Goal: Use online tool/utility: Utilize a website feature to perform a specific function

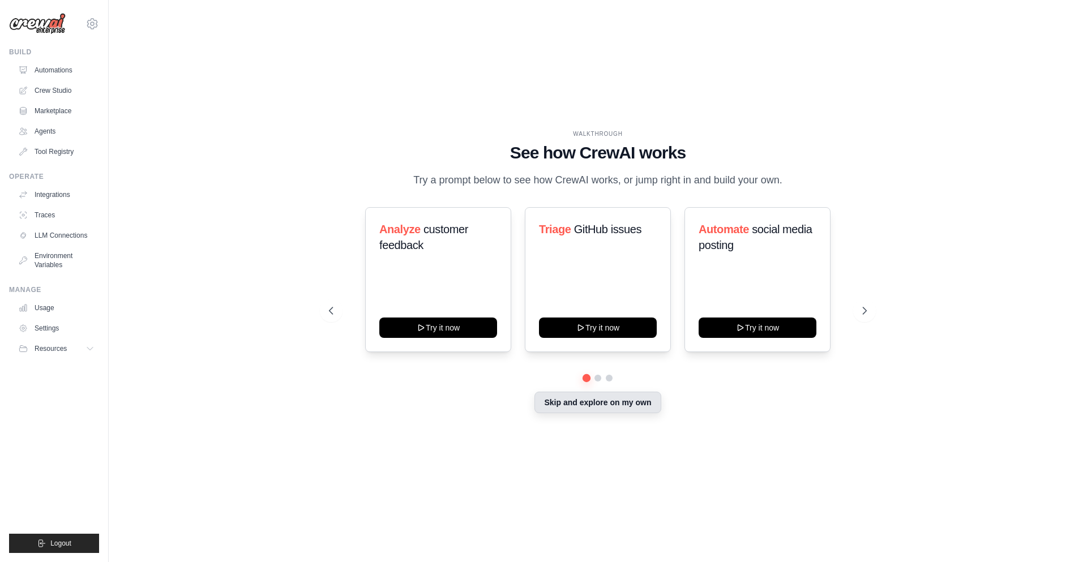
click at [603, 405] on button "Skip and explore on my own" at bounding box center [597, 403] width 126 height 22
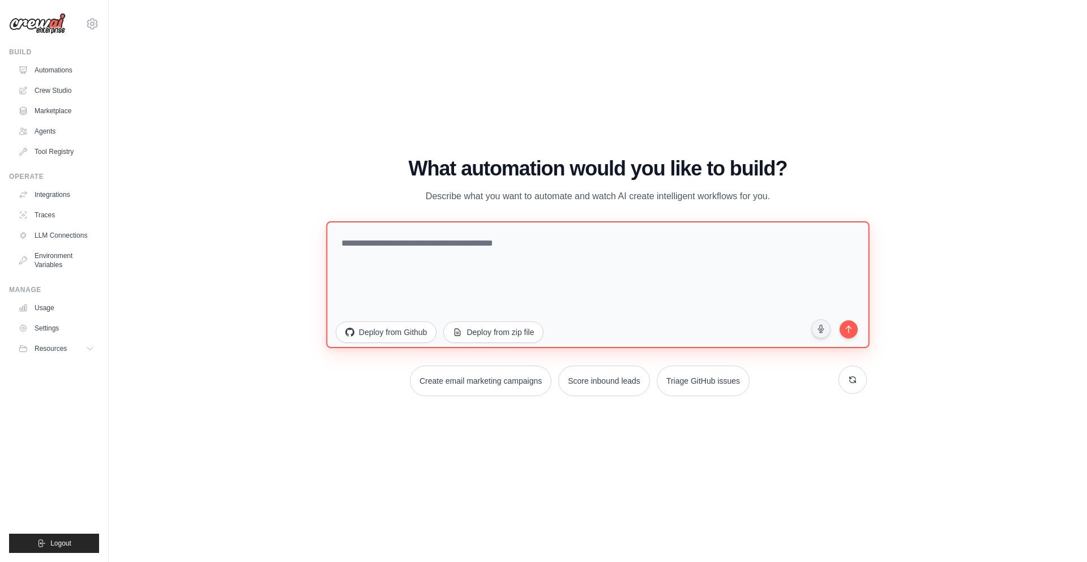
click at [531, 255] on textarea at bounding box center [597, 284] width 543 height 127
click at [475, 243] on textarea at bounding box center [597, 284] width 543 height 127
click at [430, 260] on textarea at bounding box center [597, 284] width 543 height 127
type textarea "**********"
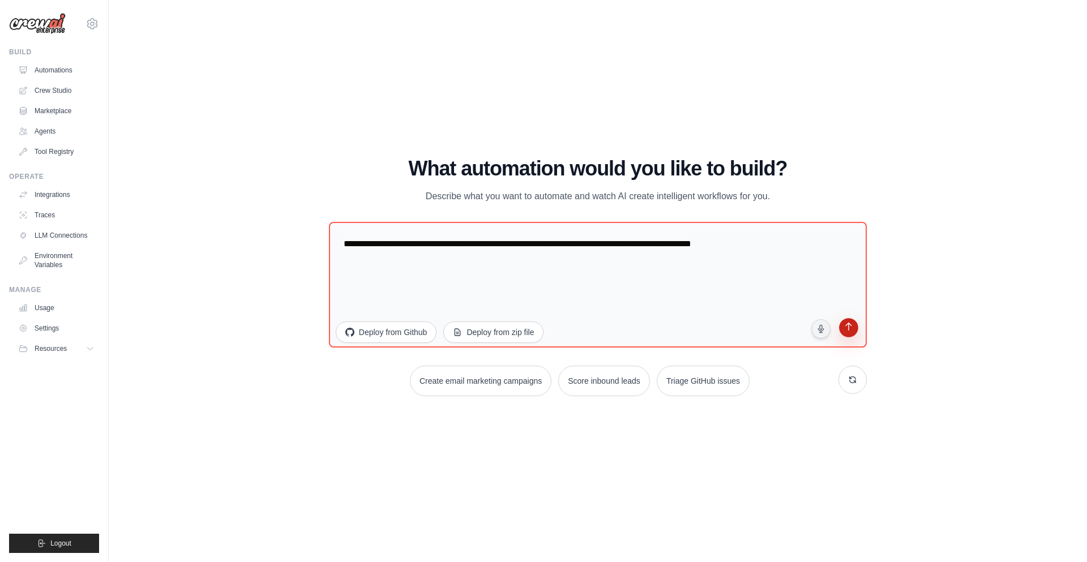
click at [852, 329] on icon "submit" at bounding box center [848, 327] width 11 height 11
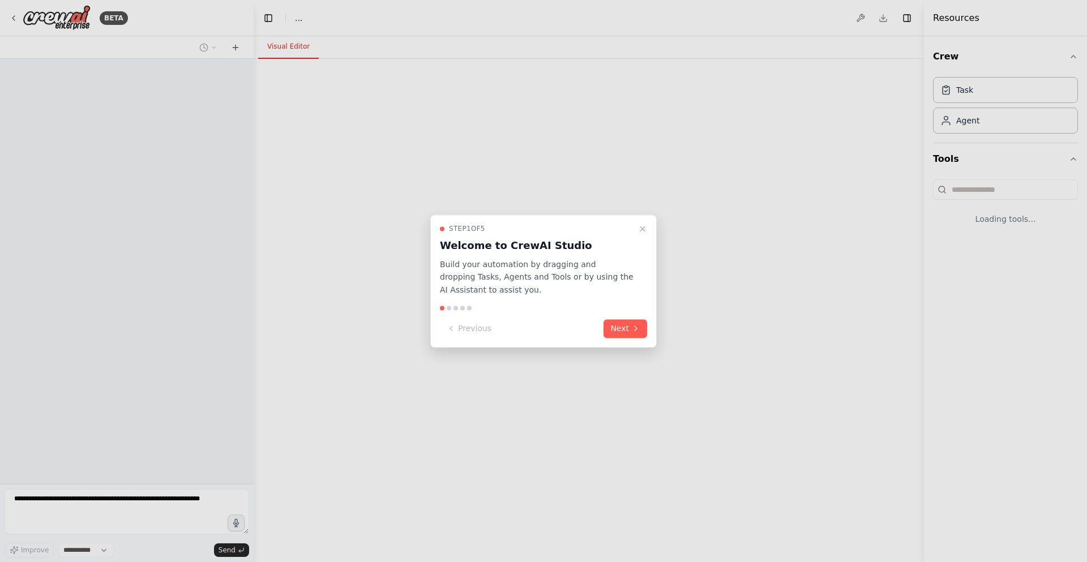
select select "****"
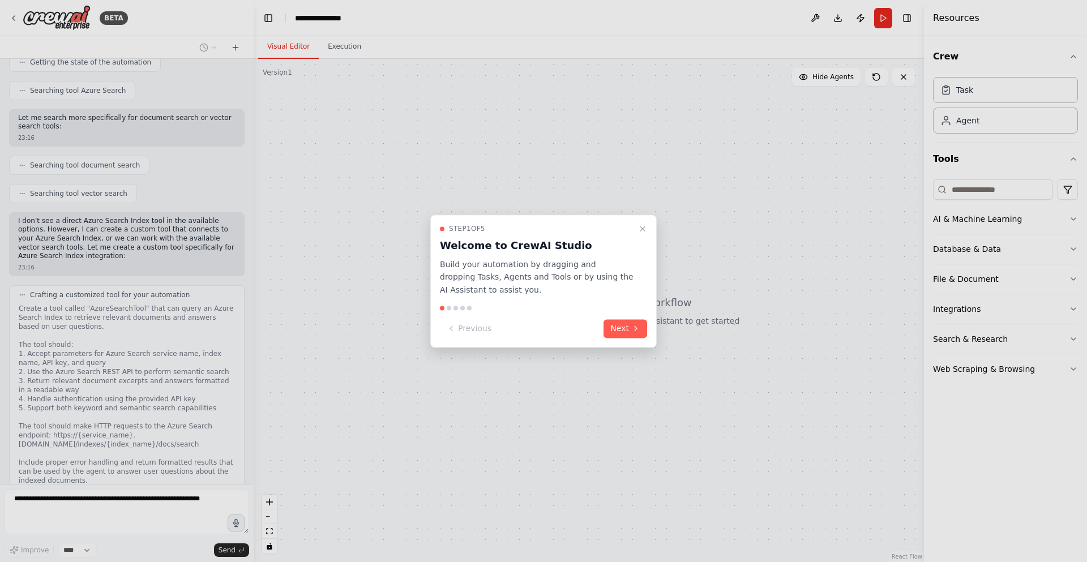
scroll to position [155, 0]
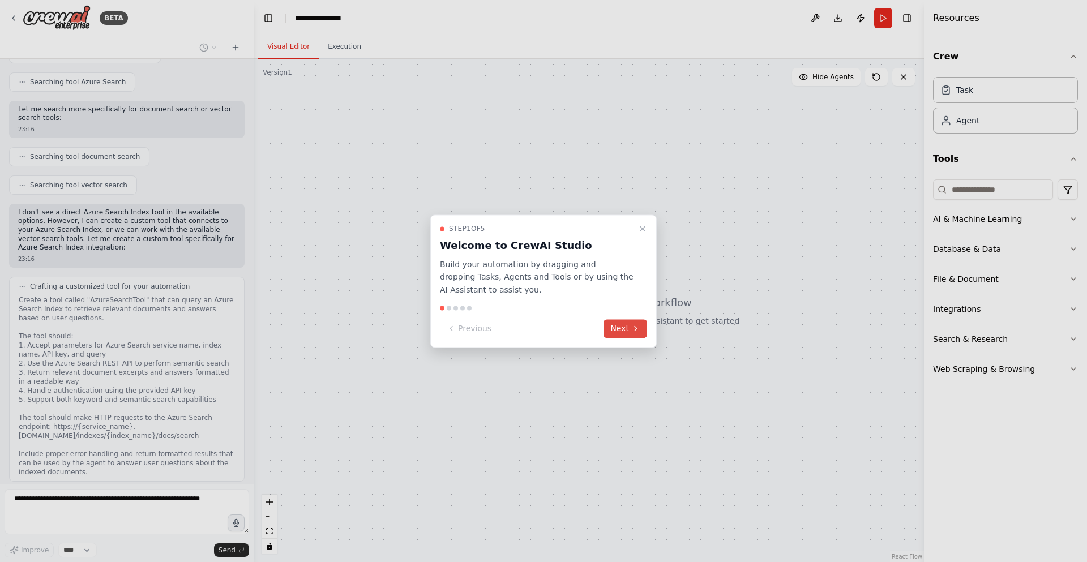
click at [635, 333] on icon at bounding box center [635, 328] width 9 height 9
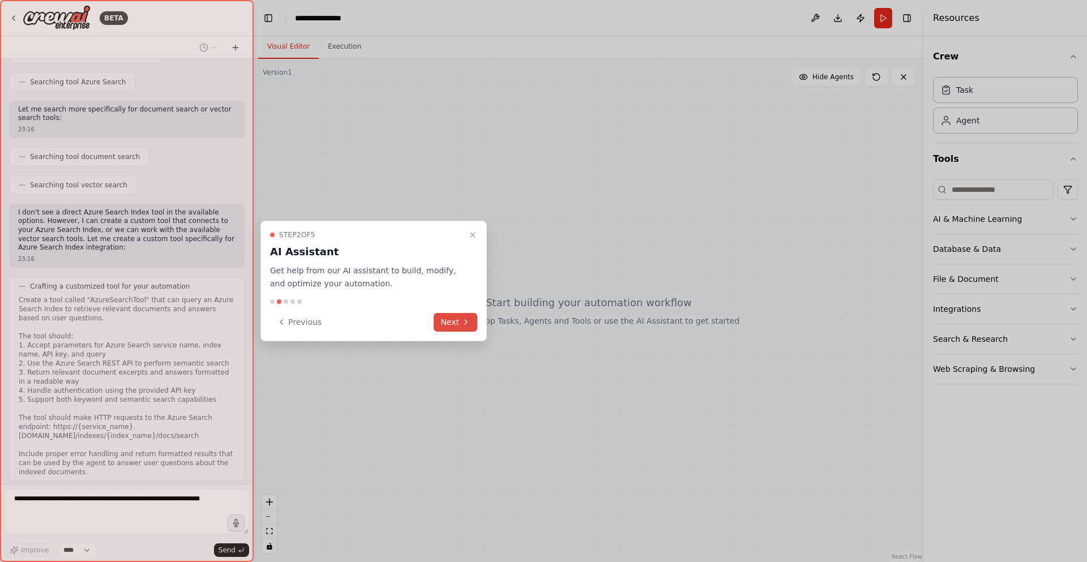
click at [458, 318] on button "Next" at bounding box center [456, 322] width 44 height 19
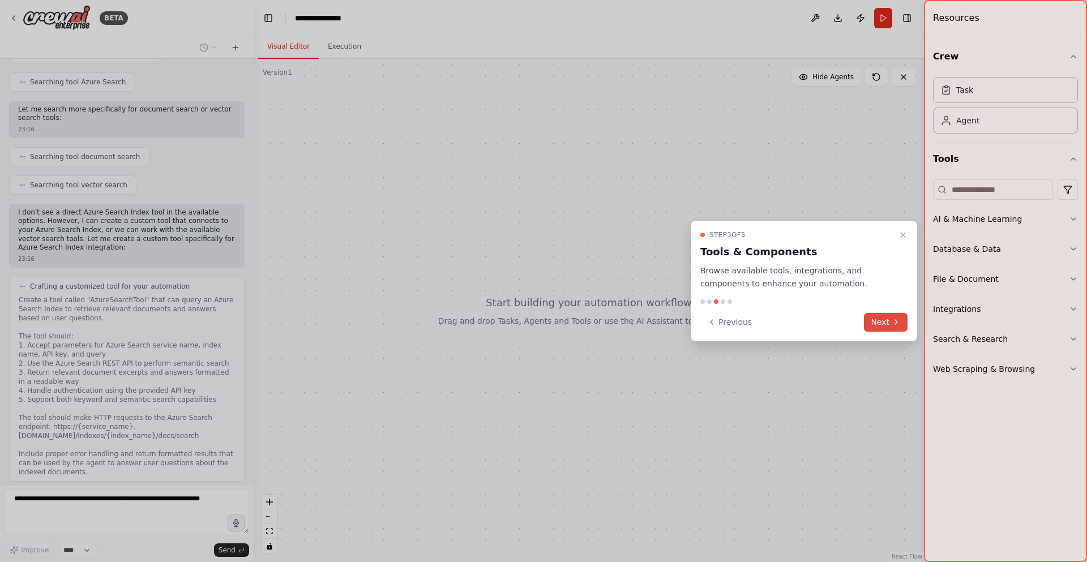
click at [884, 324] on button "Next" at bounding box center [886, 322] width 44 height 19
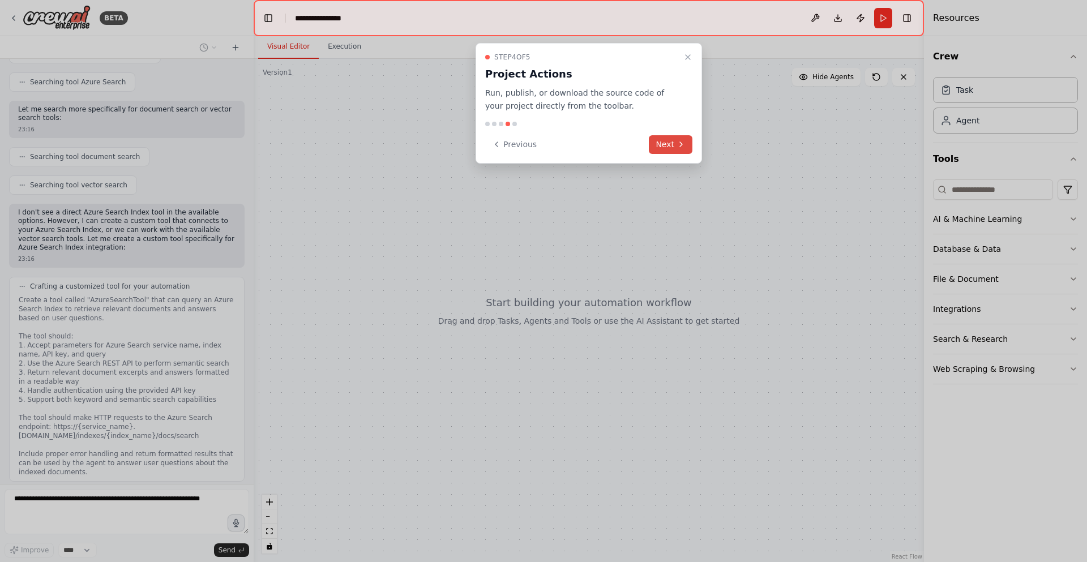
click at [679, 144] on icon at bounding box center [680, 144] width 9 height 9
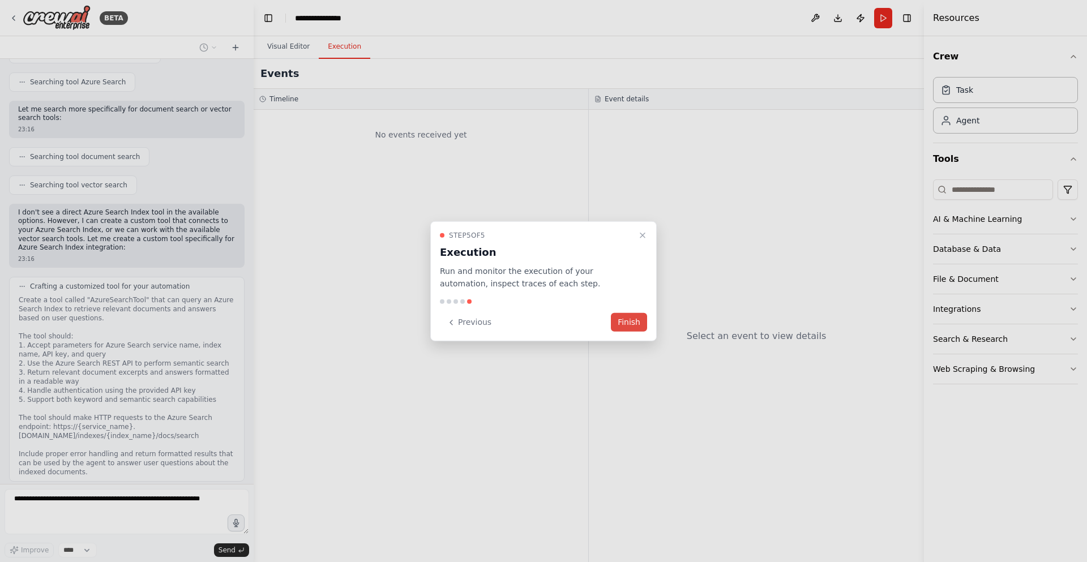
click at [628, 325] on button "Finish" at bounding box center [629, 322] width 36 height 19
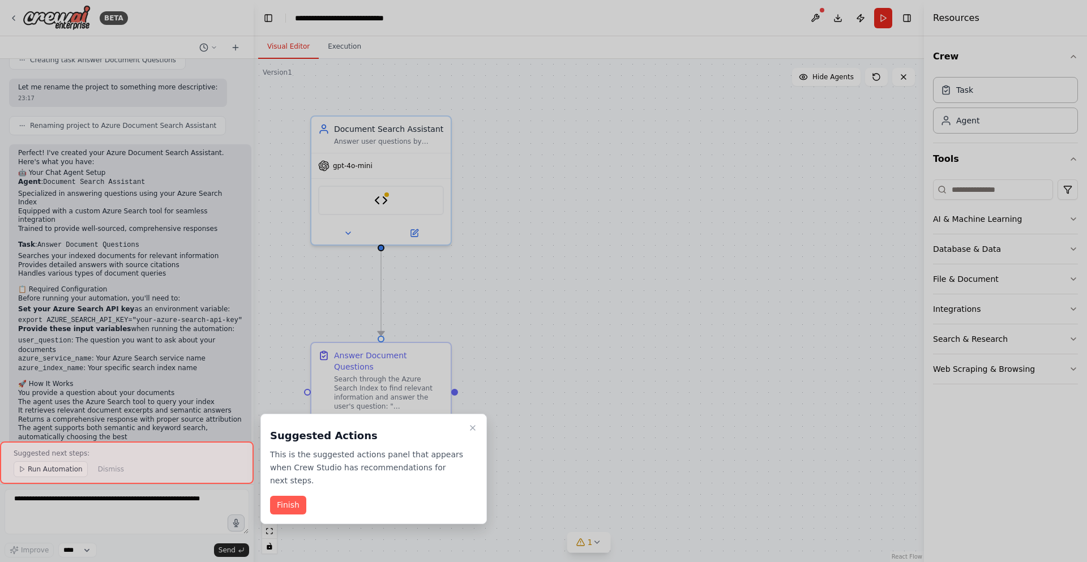
scroll to position [799, 0]
